Goal: Information Seeking & Learning: Find specific fact

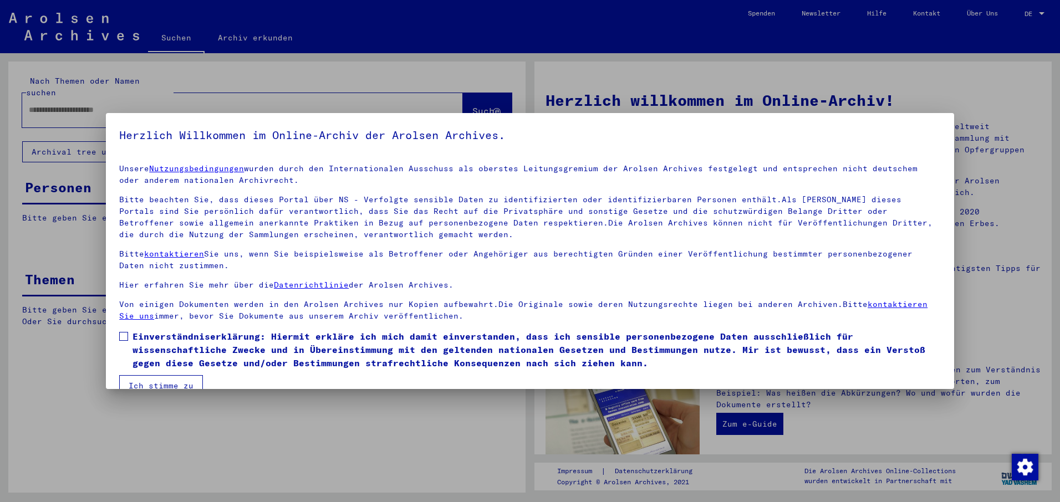
click at [123, 334] on span at bounding box center [123, 336] width 9 height 9
click at [149, 382] on button "Ich stimme zu" at bounding box center [161, 385] width 84 height 21
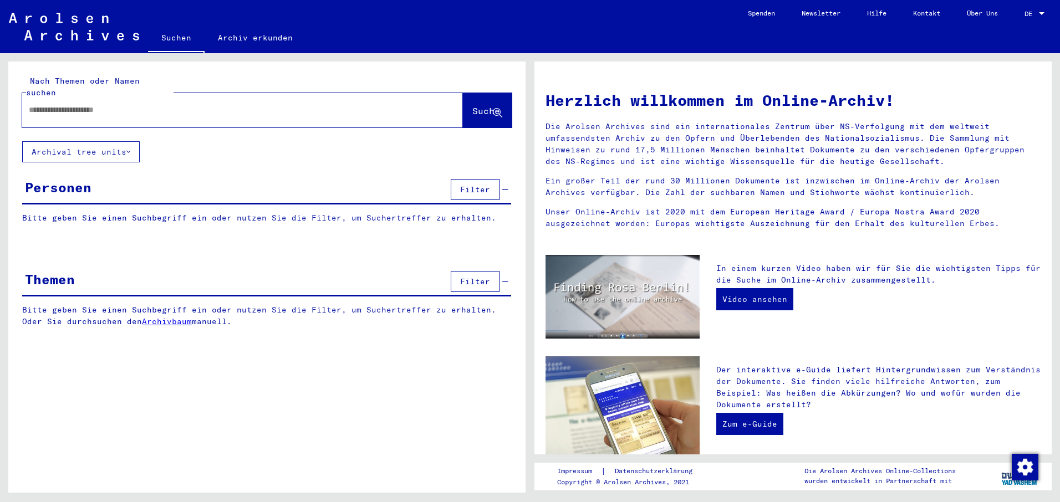
click at [31, 104] on input "text" at bounding box center [229, 110] width 401 height 12
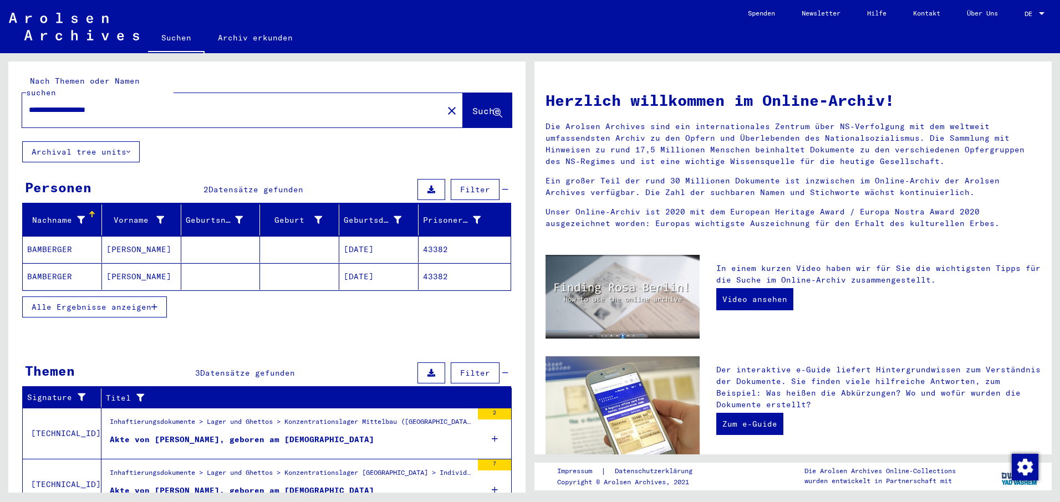
click at [297, 236] on mat-cell at bounding box center [299, 249] width 79 height 27
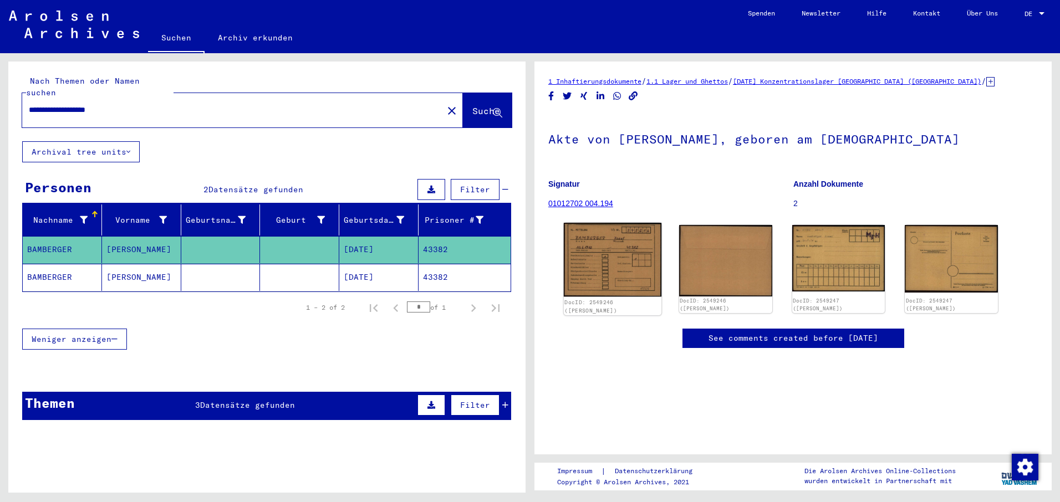
click at [600, 259] on img at bounding box center [613, 260] width 98 height 74
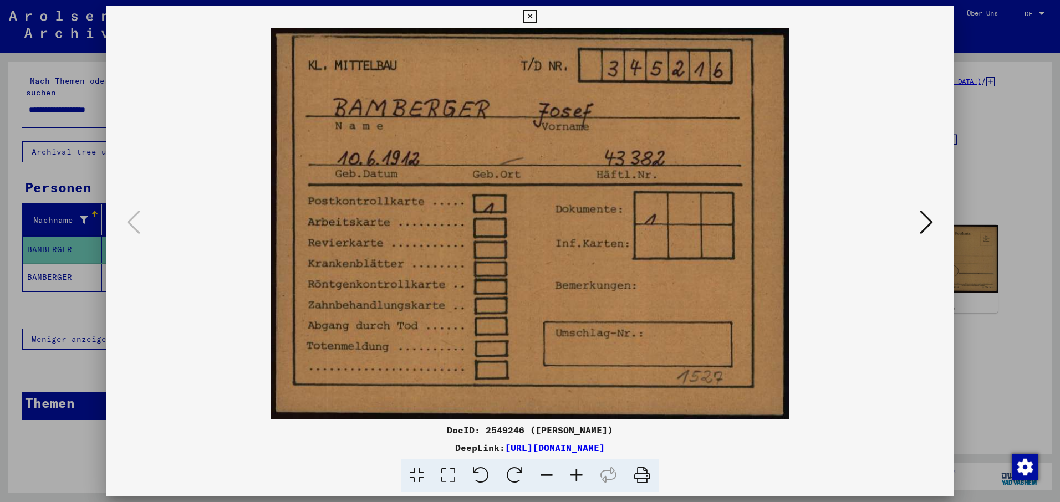
click at [638, 472] on icon at bounding box center [642, 476] width 34 height 34
click at [931, 221] on icon at bounding box center [926, 222] width 13 height 27
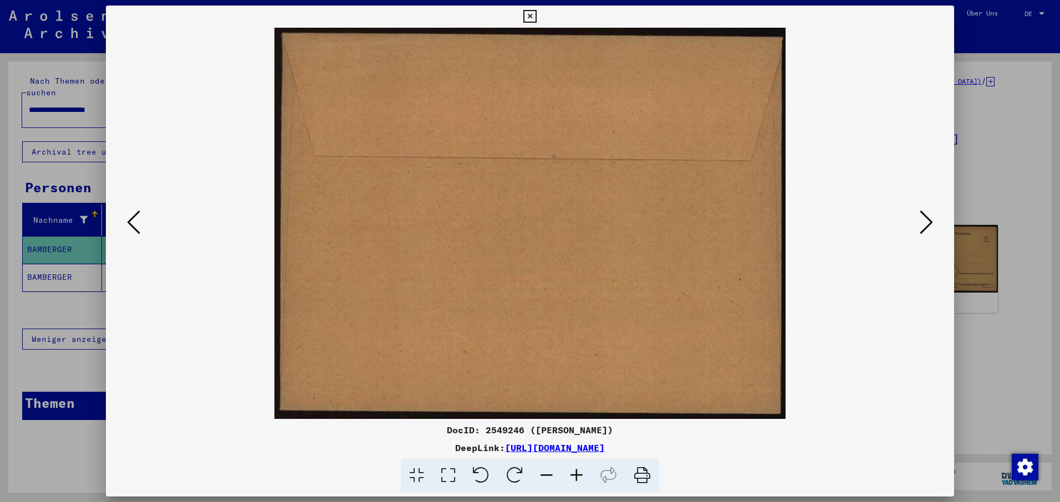
click at [931, 221] on icon at bounding box center [926, 222] width 13 height 27
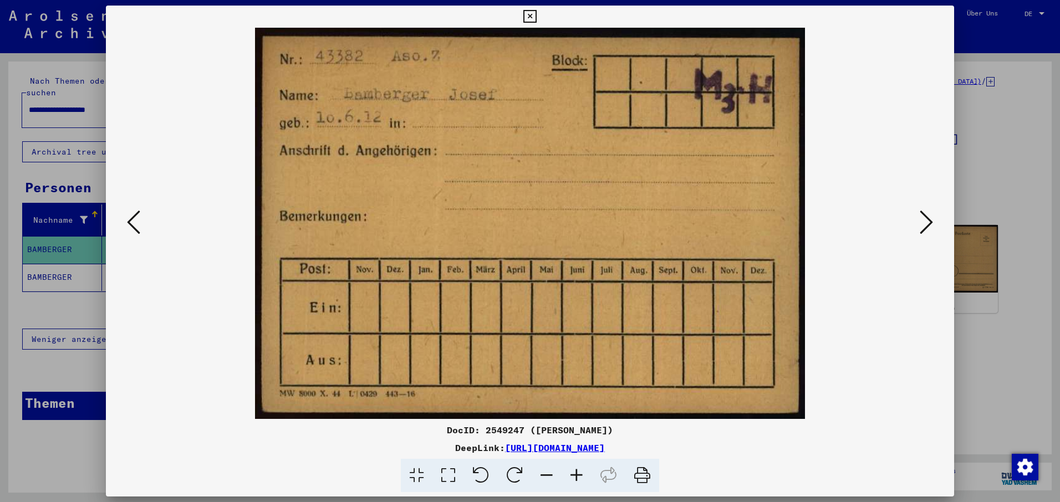
click at [642, 472] on icon at bounding box center [642, 476] width 34 height 34
click at [931, 220] on icon at bounding box center [926, 222] width 13 height 27
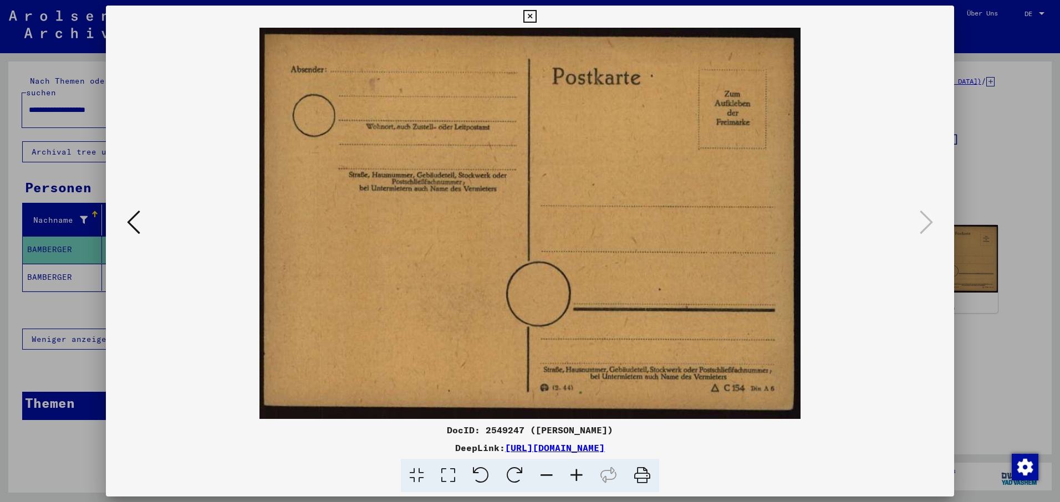
click at [530, 17] on icon at bounding box center [529, 16] width 13 height 13
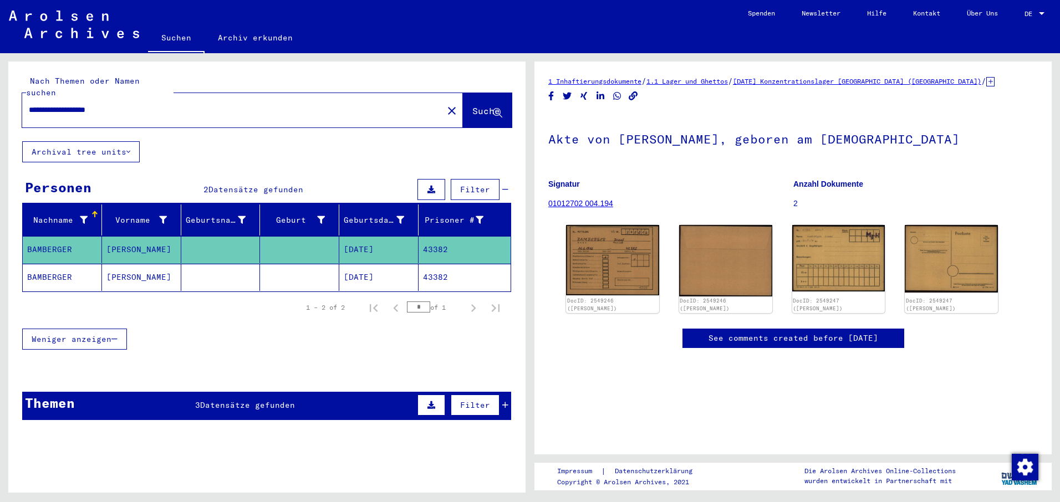
click at [280, 264] on mat-cell at bounding box center [299, 277] width 79 height 27
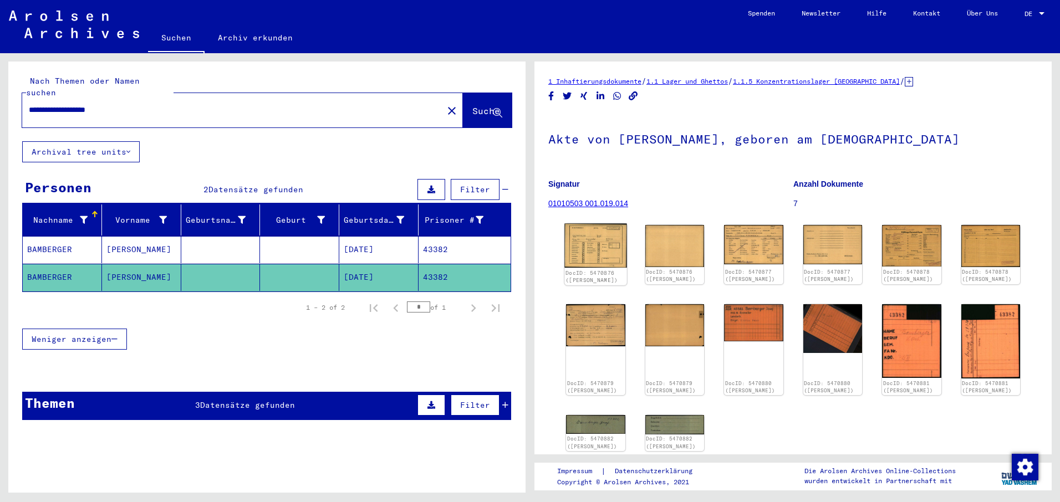
click at [589, 241] on img at bounding box center [595, 246] width 62 height 44
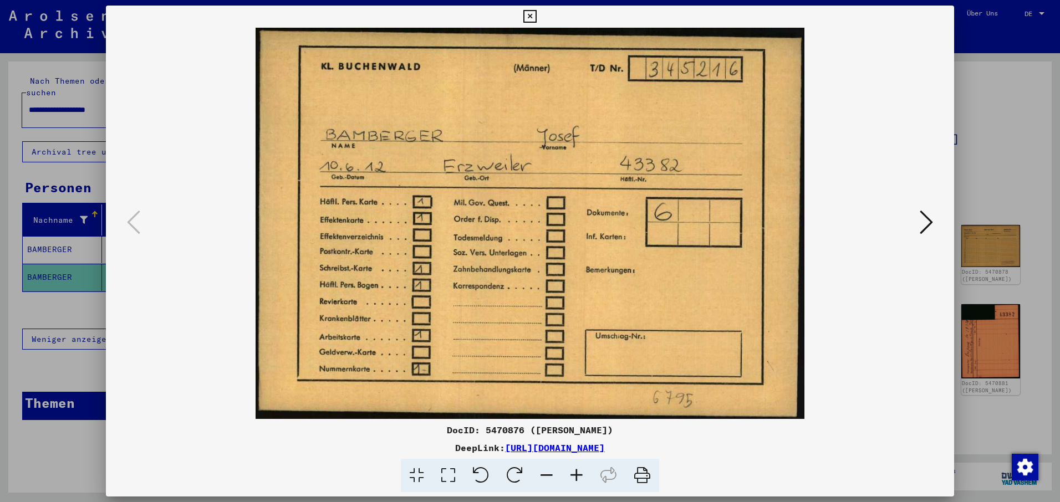
click at [645, 473] on icon at bounding box center [642, 476] width 34 height 34
click at [927, 219] on icon at bounding box center [926, 222] width 13 height 27
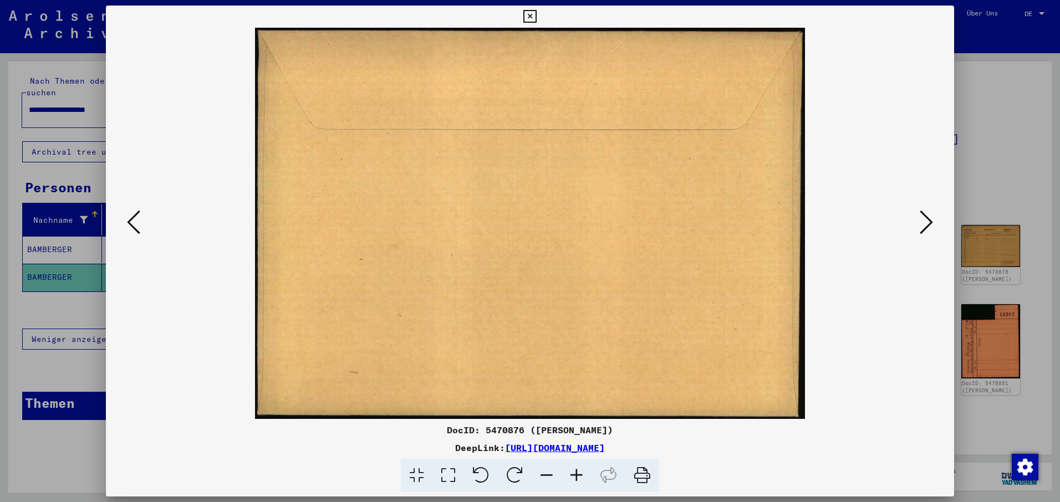
click at [929, 219] on icon at bounding box center [926, 222] width 13 height 27
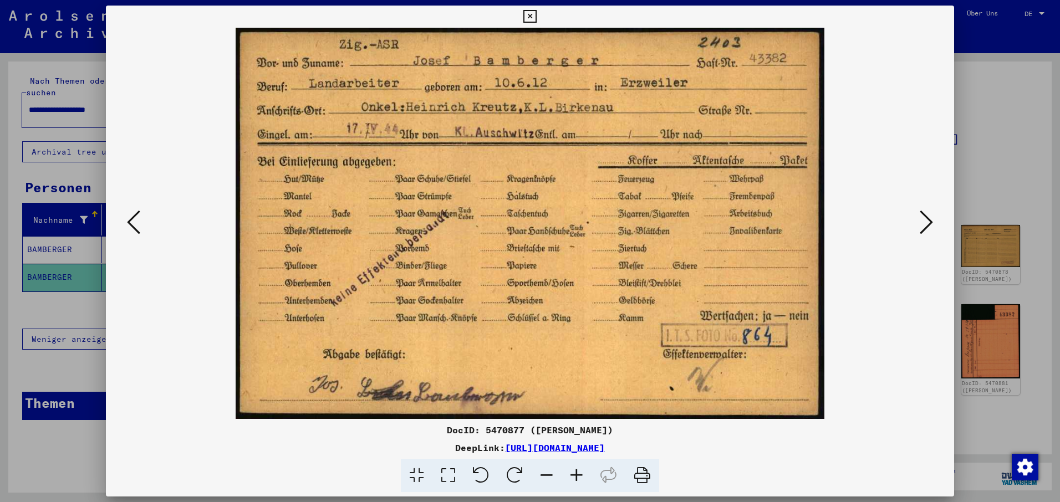
click at [640, 471] on icon at bounding box center [642, 476] width 34 height 34
click at [930, 215] on icon at bounding box center [926, 222] width 13 height 27
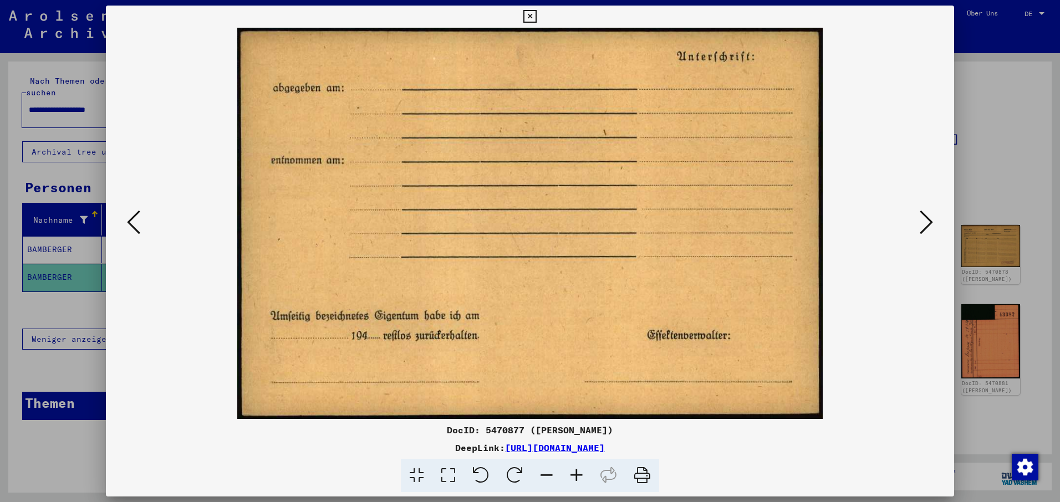
click at [929, 218] on icon at bounding box center [926, 222] width 13 height 27
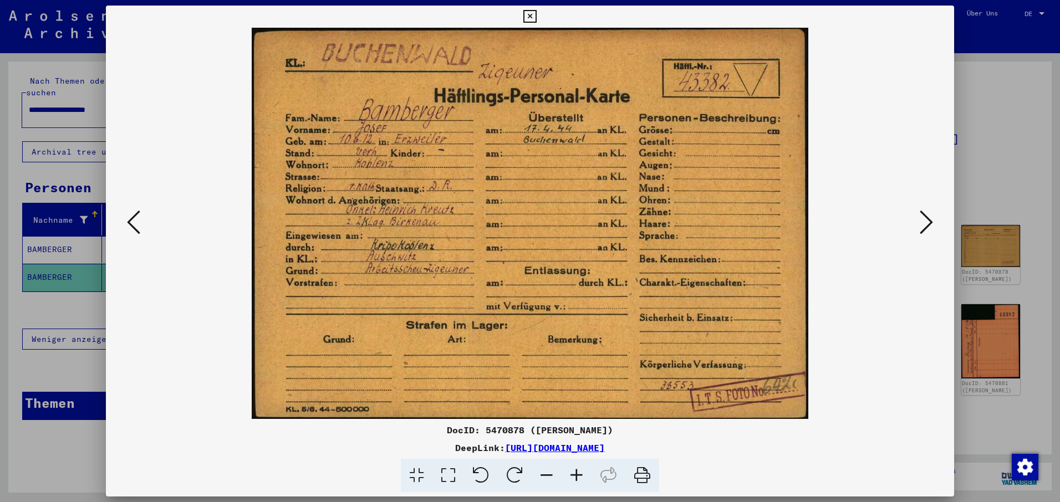
click at [641, 479] on icon at bounding box center [642, 476] width 34 height 34
click at [931, 218] on icon at bounding box center [926, 222] width 13 height 27
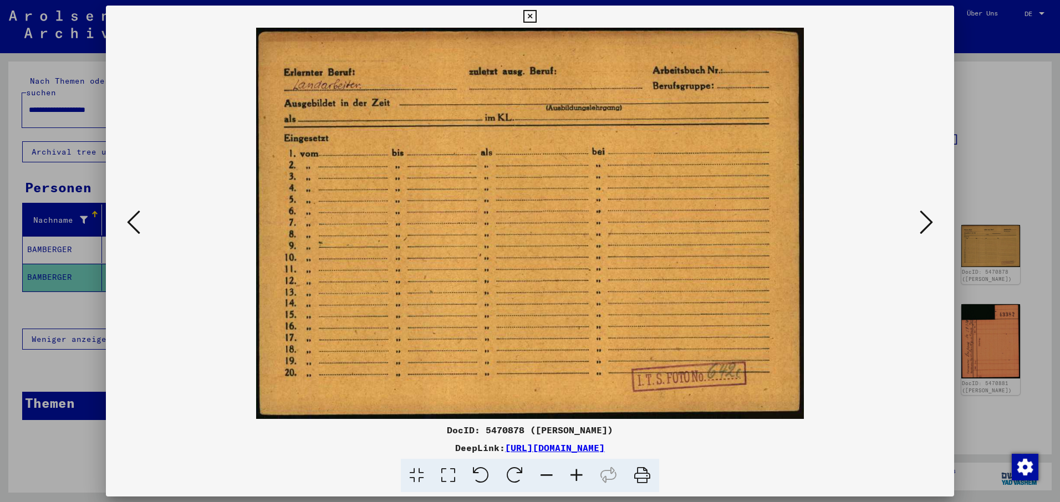
drag, startPoint x: 640, startPoint y: 473, endPoint x: 76, endPoint y: 437, distance: 564.9
click at [640, 473] on icon at bounding box center [642, 476] width 34 height 34
click at [927, 220] on icon at bounding box center [926, 222] width 13 height 27
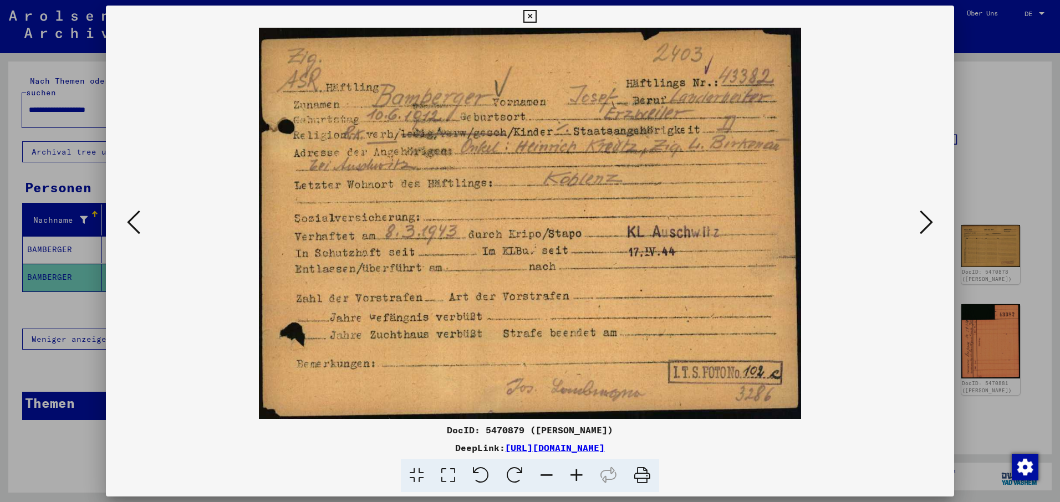
click at [645, 473] on icon at bounding box center [642, 476] width 34 height 34
click at [928, 219] on icon at bounding box center [926, 222] width 13 height 27
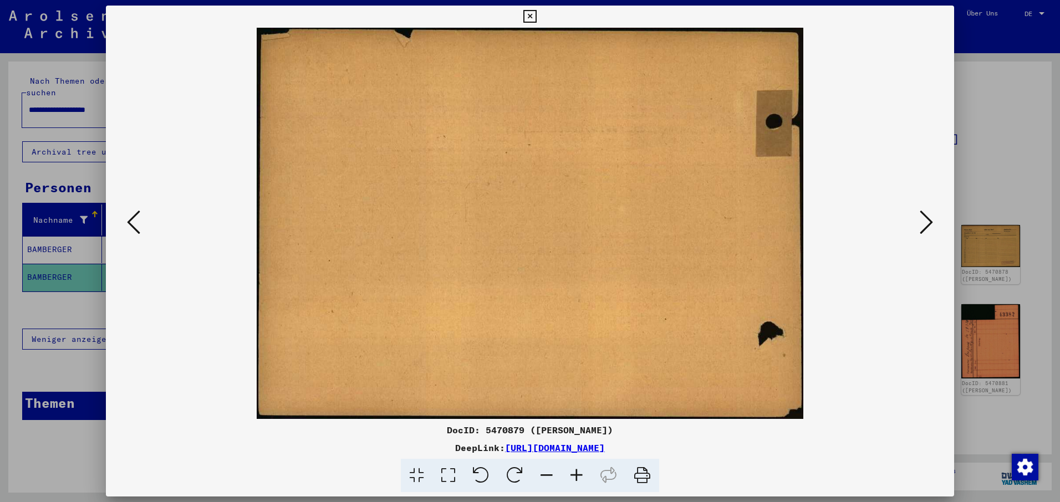
click at [928, 218] on icon at bounding box center [926, 222] width 13 height 27
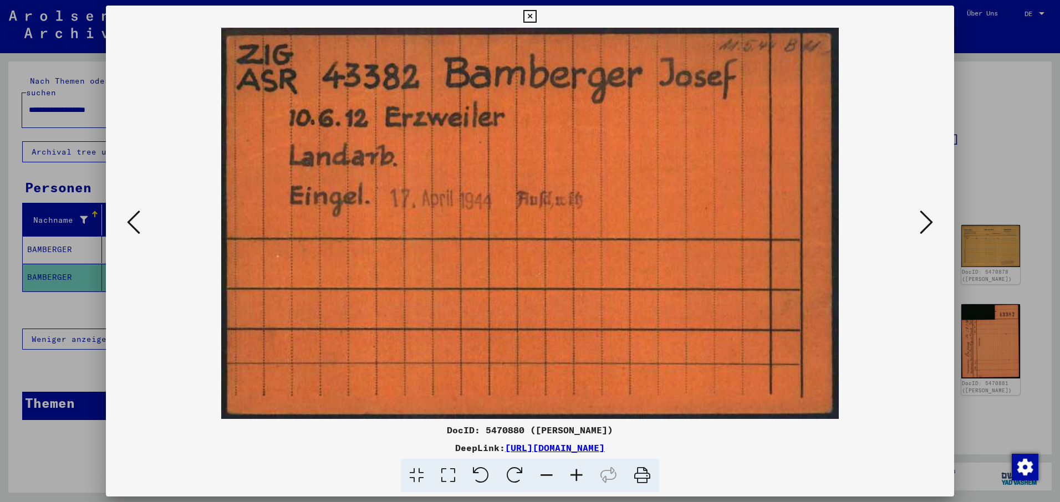
click at [641, 474] on icon at bounding box center [642, 476] width 34 height 34
click at [644, 477] on icon at bounding box center [642, 476] width 34 height 34
click at [931, 221] on icon at bounding box center [926, 222] width 13 height 27
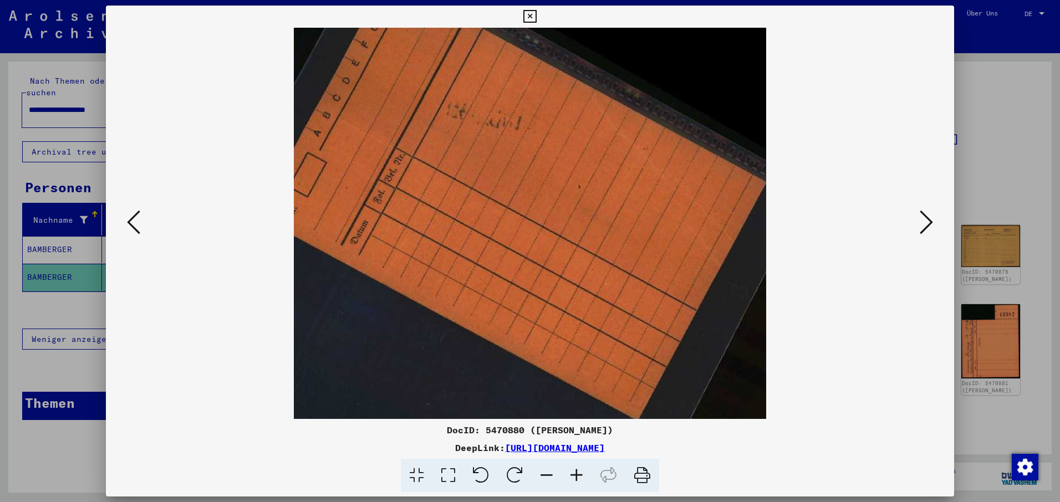
click at [931, 221] on icon at bounding box center [926, 222] width 13 height 27
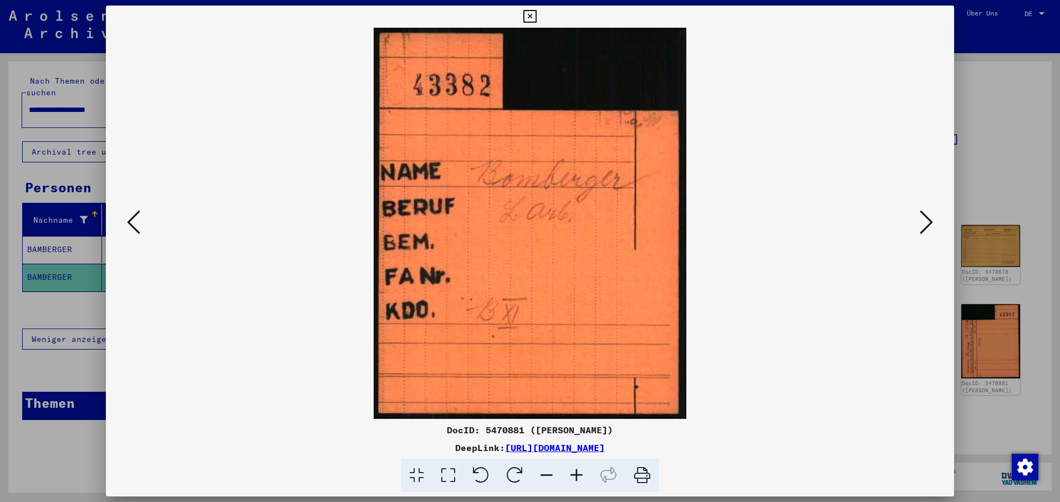
click at [931, 221] on icon at bounding box center [926, 222] width 13 height 27
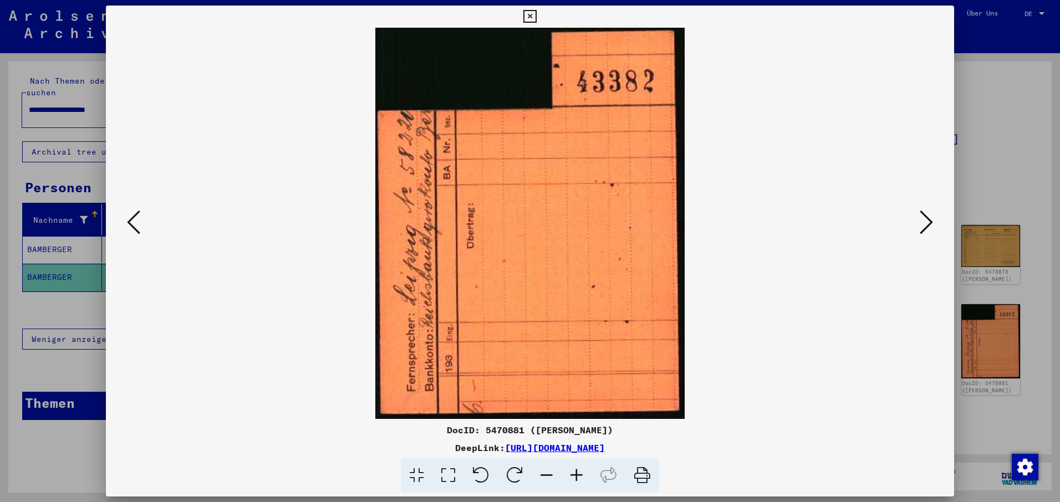
click at [931, 221] on icon at bounding box center [926, 222] width 13 height 27
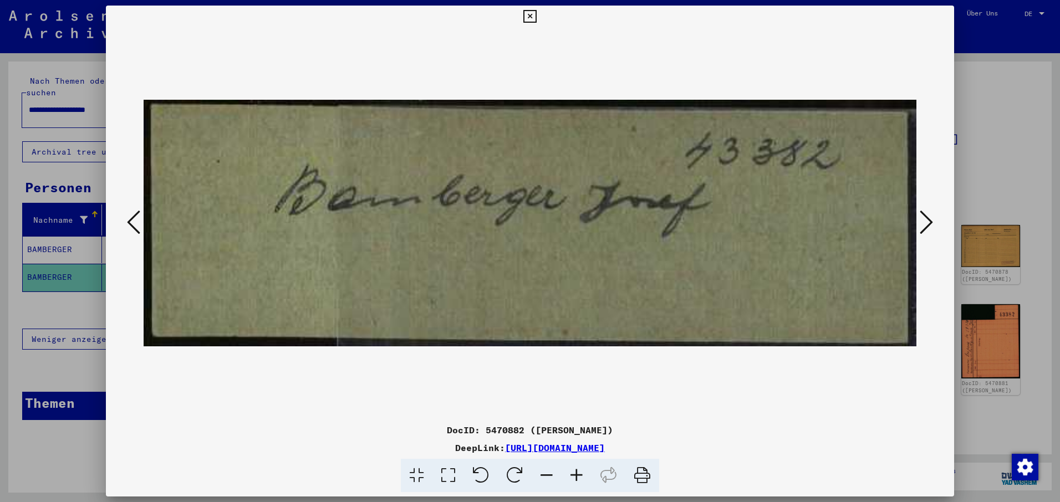
click at [931, 221] on icon at bounding box center [926, 222] width 13 height 27
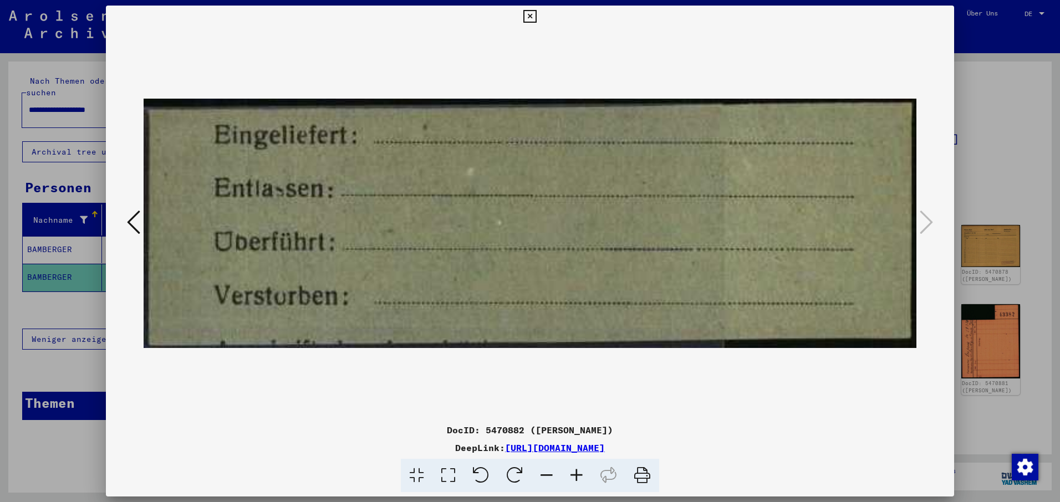
click at [530, 17] on icon at bounding box center [529, 16] width 13 height 13
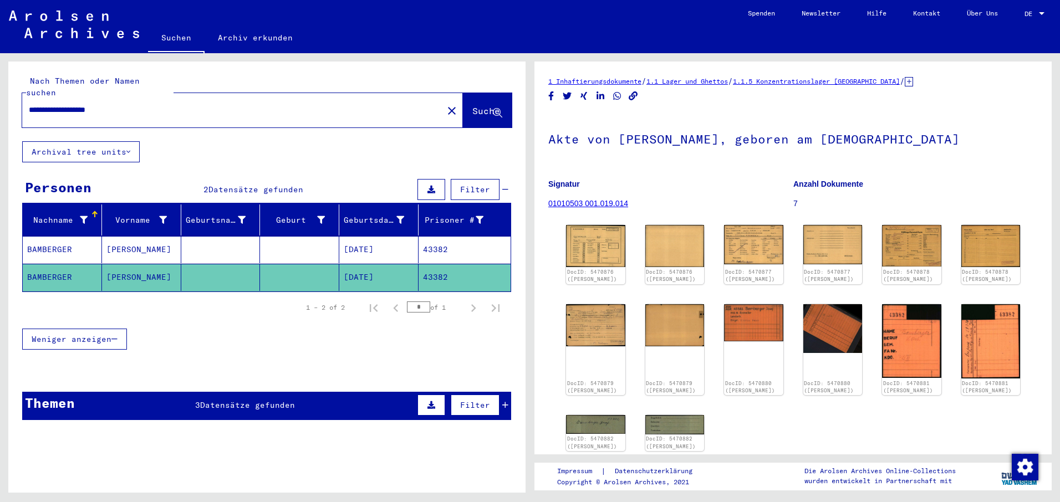
click at [106, 104] on input "**********" at bounding box center [232, 110] width 407 height 12
type input "**********"
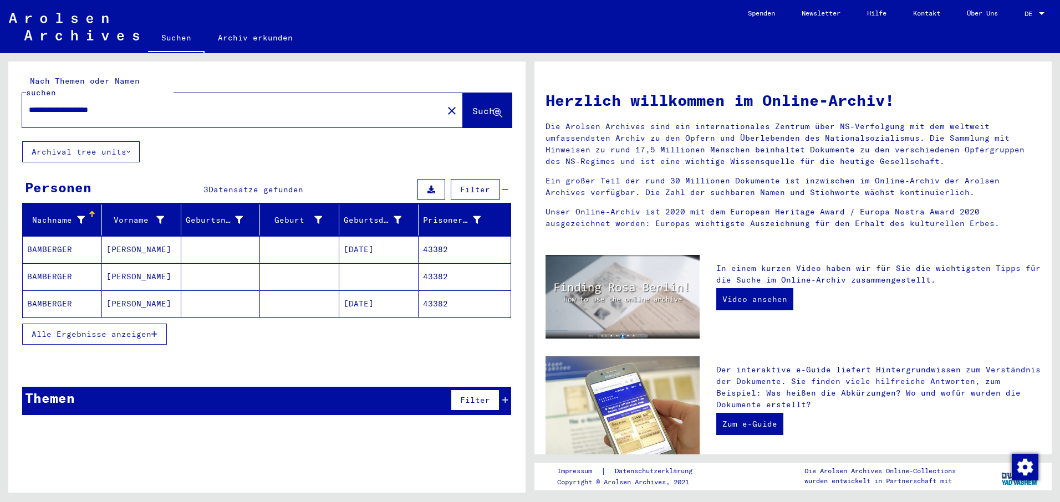
click at [237, 263] on mat-cell at bounding box center [220, 276] width 79 height 27
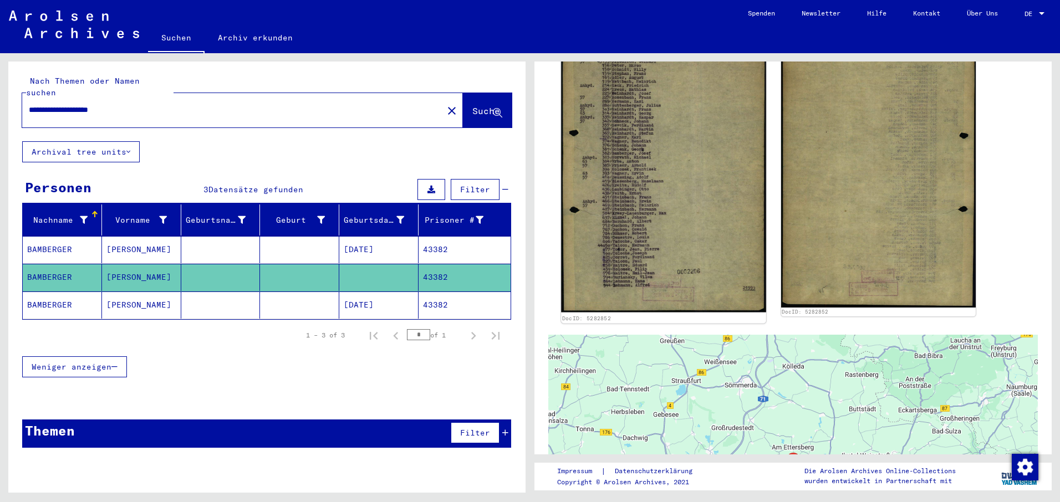
scroll to position [333, 0]
